Goal: Task Accomplishment & Management: Complete application form

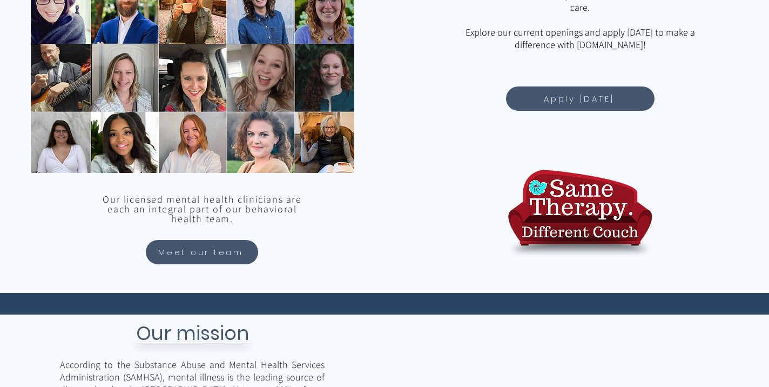
scroll to position [983, 0]
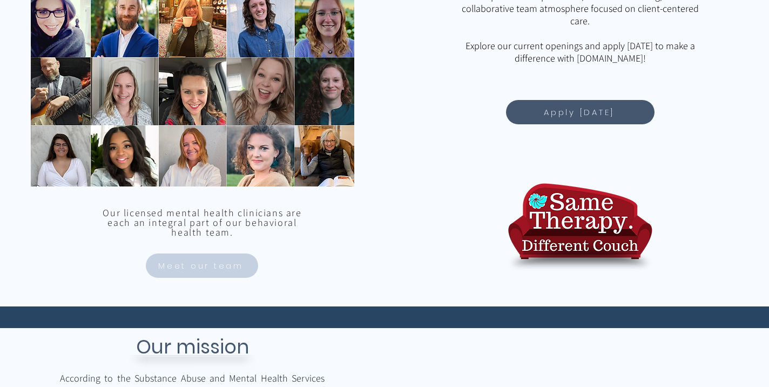
click at [206, 271] on span "Meet our team" at bounding box center [200, 265] width 85 height 12
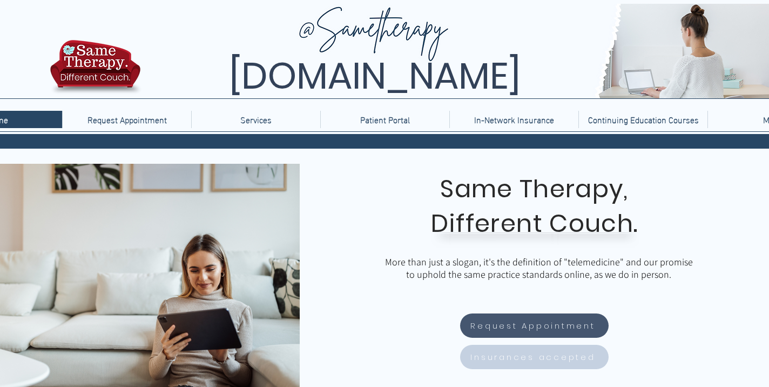
click at [543, 361] on span "Insurances accepted" at bounding box center [532, 356] width 125 height 12
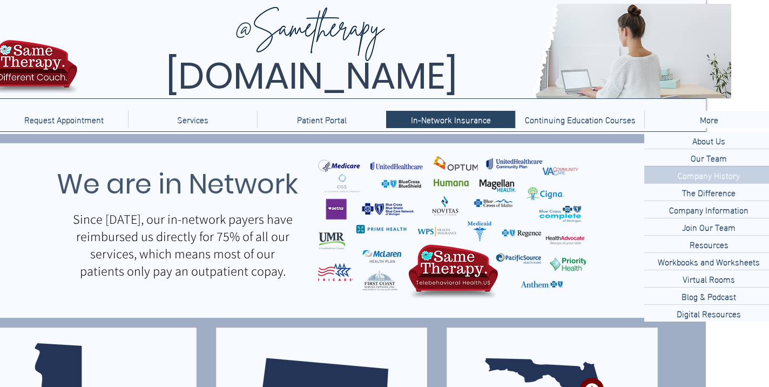
scroll to position [0, 68]
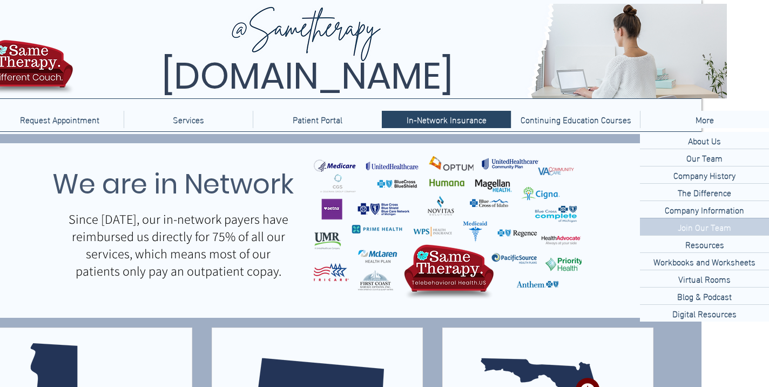
click at [697, 228] on p "Join Our Team" at bounding box center [704, 226] width 62 height 17
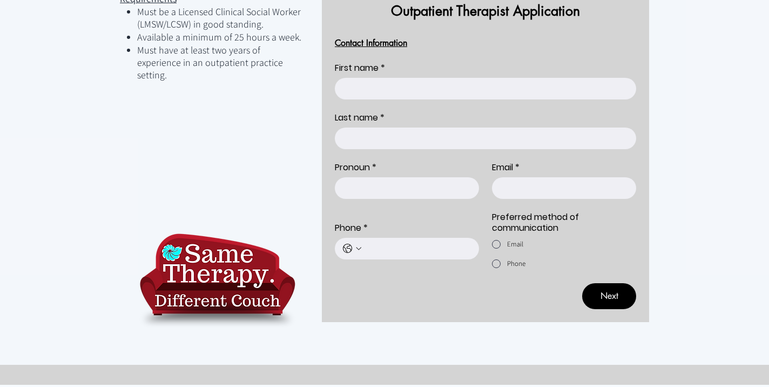
scroll to position [639, 0]
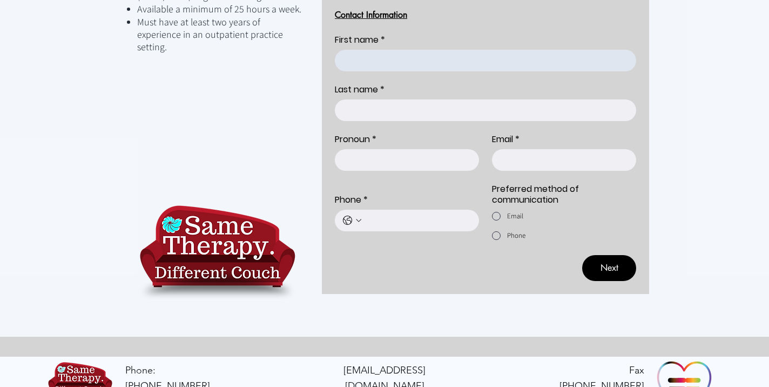
click at [367, 50] on input "First name *" at bounding box center [482, 61] width 295 height 22
type input "[PERSON_NAME]"
type input "[EMAIL_ADDRESS][DOMAIN_NAME]"
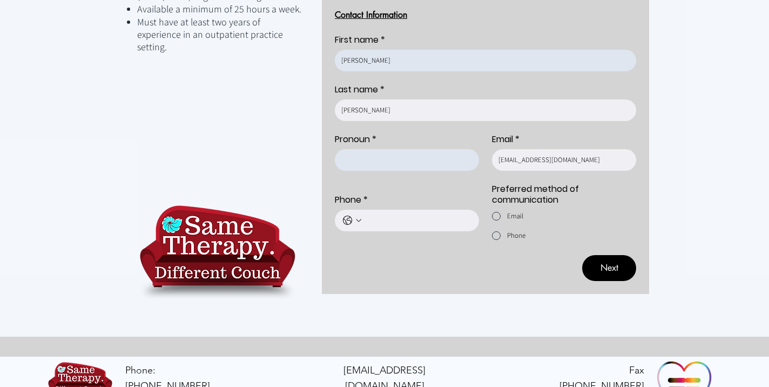
click at [395, 149] on input "Pronoun *" at bounding box center [404, 160] width 138 height 22
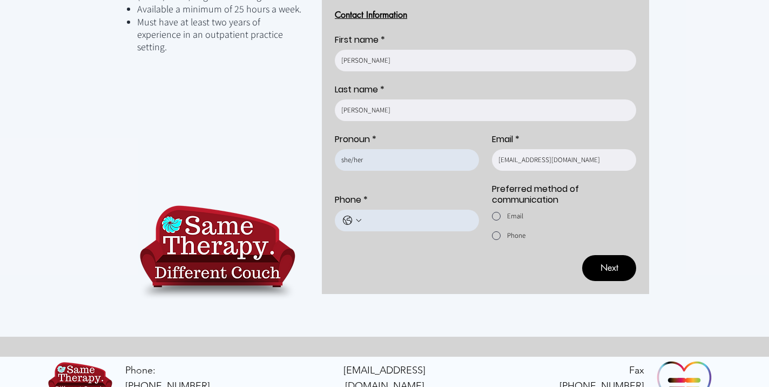
type input "she/her"
click at [407, 210] on input "Phone *" at bounding box center [418, 221] width 110 height 22
type input "9199010202"
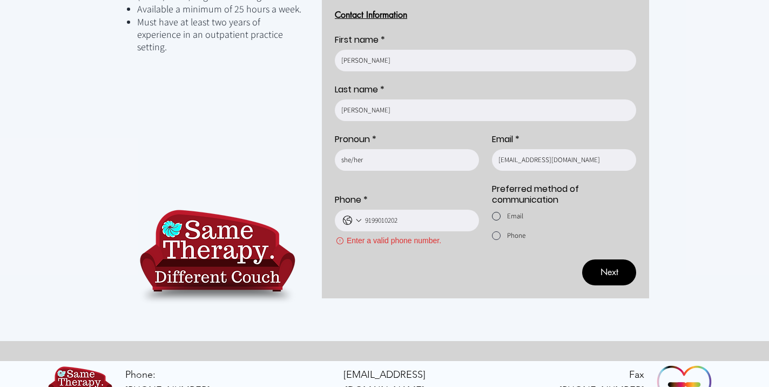
click at [494, 212] on div "Provider Application" at bounding box center [496, 216] width 9 height 9
radio input "true"
click at [361, 210] on div "Enter a valid phone number." at bounding box center [407, 228] width 144 height 37
click at [400, 210] on input "Phone *" at bounding box center [418, 221] width 110 height 22
click at [377, 210] on input "Phone *" at bounding box center [418, 221] width 110 height 22
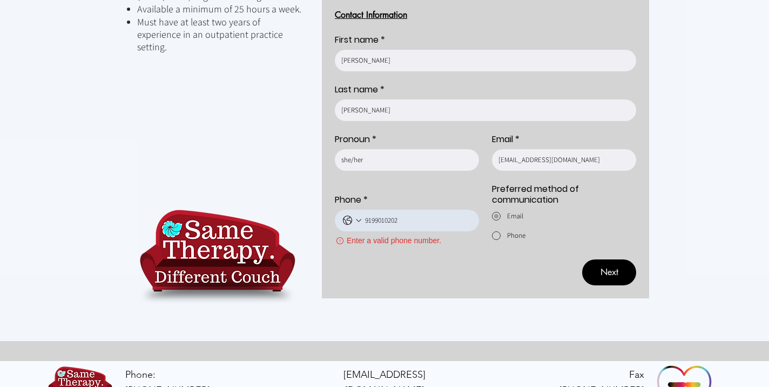
click at [374, 210] on input "Phone *" at bounding box center [418, 221] width 110 height 22
type input "[PHONE_NUMBER]"
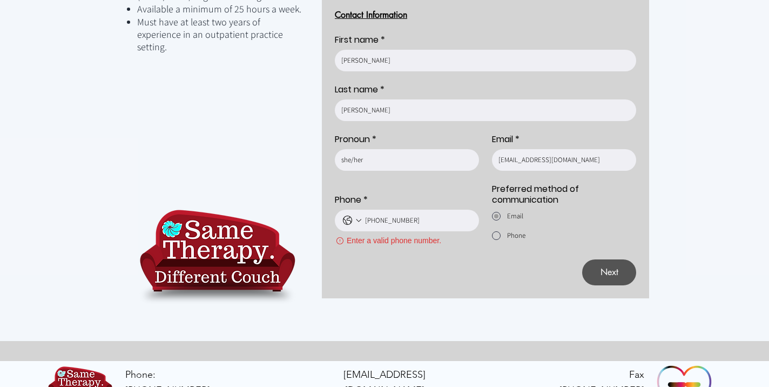
click at [601, 267] on span "Next" at bounding box center [610, 272] width 18 height 11
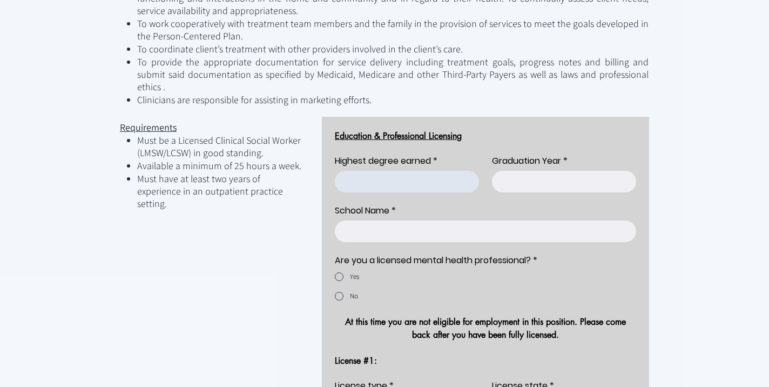
click at [416, 171] on input "Highest degree earned *" at bounding box center [404, 182] width 138 height 22
type input "<"
type input "MSW"
click at [552, 171] on input "Graduation Year *" at bounding box center [561, 182] width 138 height 22
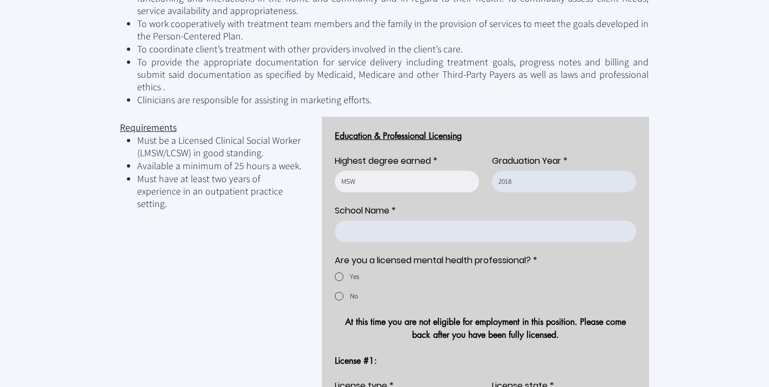
type input "2018"
click at [507, 220] on input "School Name *" at bounding box center [482, 231] width 295 height 22
type input "[GEOGRAPHIC_DATA][US_STATE]"
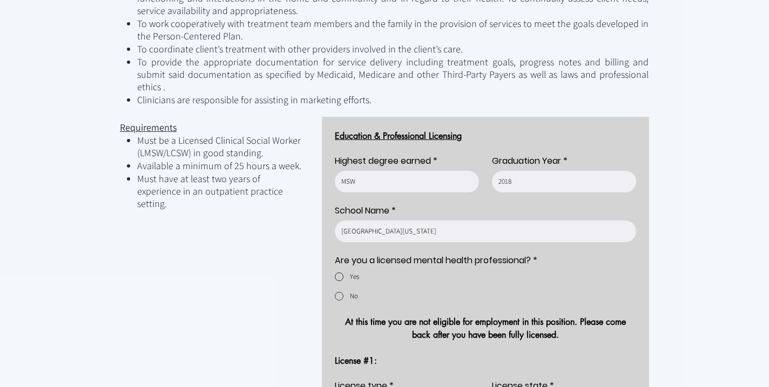
click at [337, 272] on div "Provider Application" at bounding box center [339, 276] width 9 height 9
radio input "true"
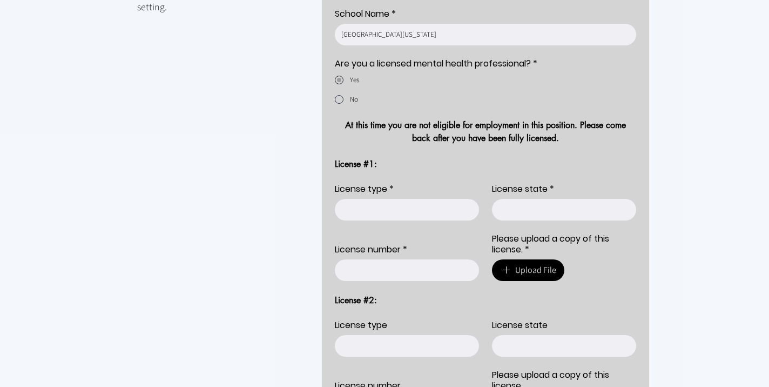
scroll to position [682, 0]
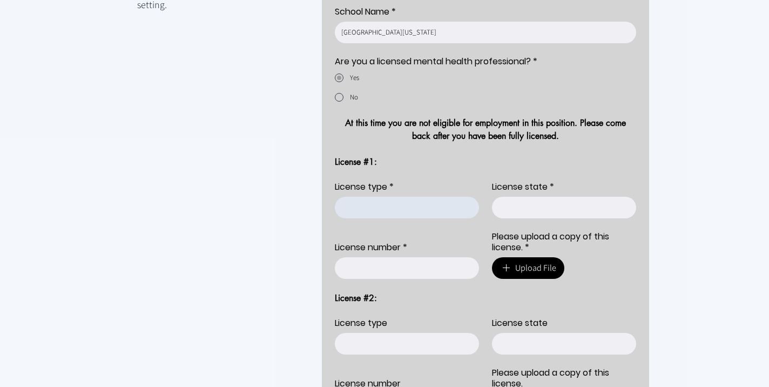
click at [383, 197] on input "License type *" at bounding box center [404, 208] width 138 height 22
type input "LCSW"
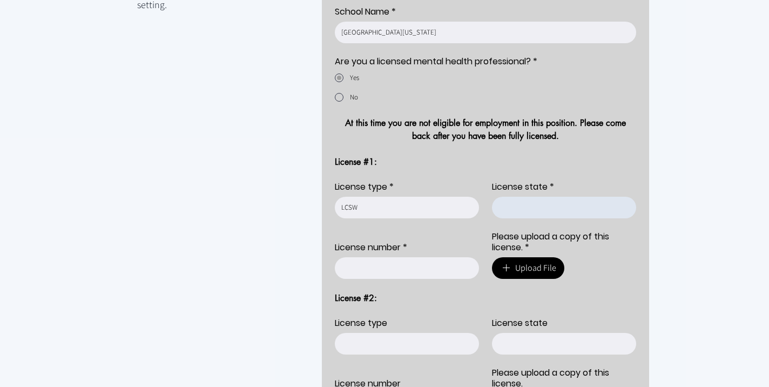
click at [560, 197] on input "License state *" at bounding box center [561, 208] width 138 height 22
type input "[US_STATE]"
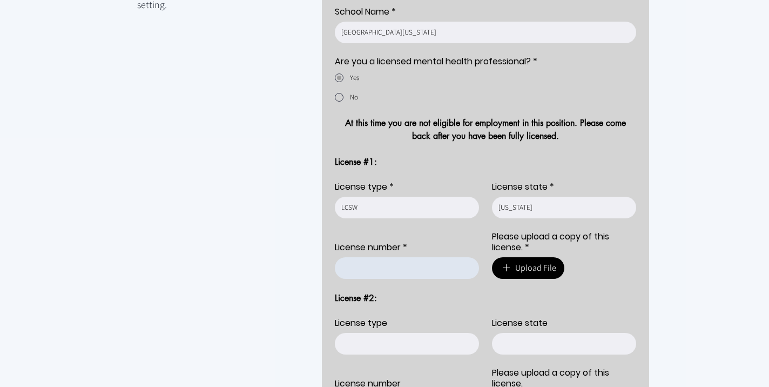
click at [419, 257] on input "License number *" at bounding box center [404, 268] width 138 height 22
click at [402, 318] on div "License type License state" at bounding box center [485, 336] width 301 height 37
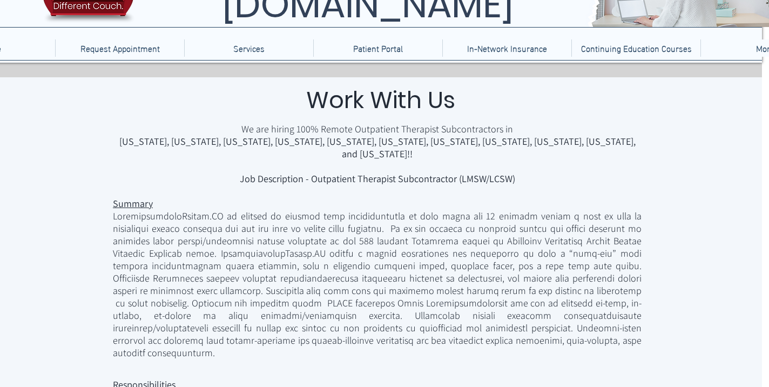
scroll to position [0, 7]
